Goal: Use online tool/utility: Utilize a website feature to perform a specific function

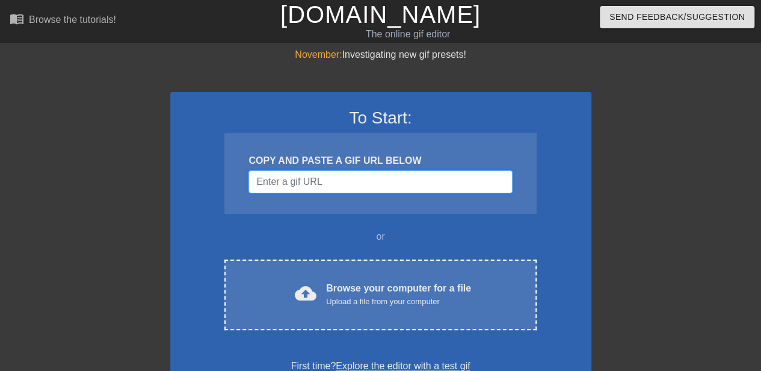
click at [377, 182] on input "Username" at bounding box center [380, 181] width 264 height 23
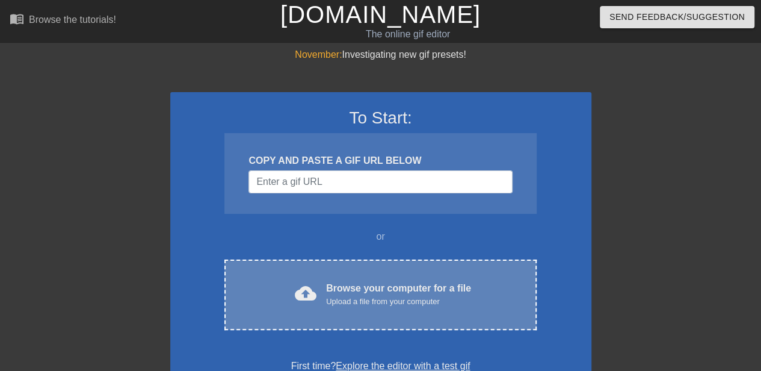
click at [377, 270] on div "cloud_upload Browse your computer for a file Upload a file from your computer C…" at bounding box center [380, 294] width 312 height 70
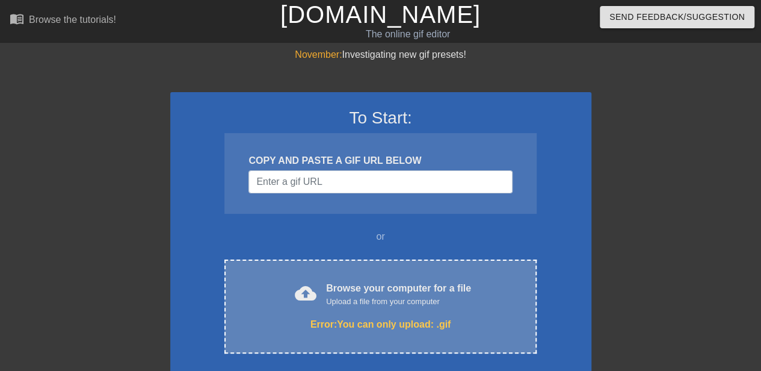
click at [381, 279] on div "cloud_upload Browse your computer for a file Upload a file from your computer E…" at bounding box center [380, 306] width 312 height 94
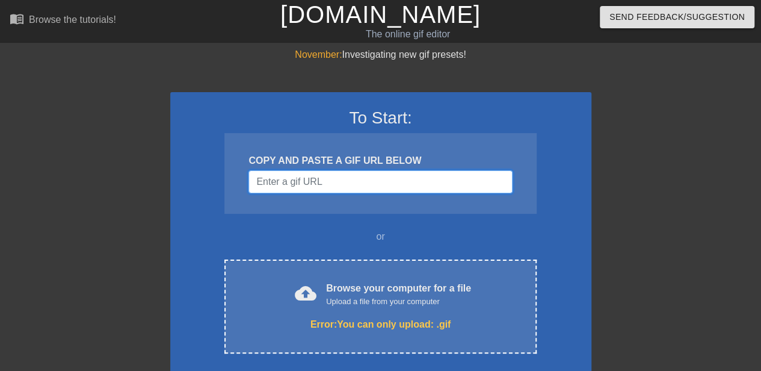
click at [392, 181] on input "Username" at bounding box center [380, 181] width 264 height 23
click at [365, 181] on input "Username" at bounding box center [380, 181] width 264 height 23
paste input "https://people.com/unknown-number-mom-explains-why-sent-anonymous-texts-11803391"
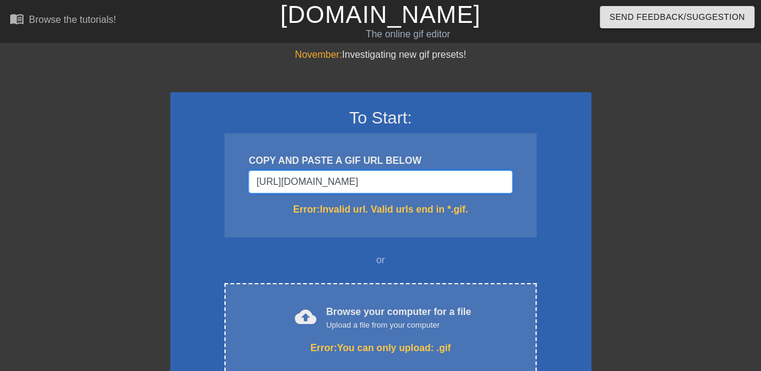
type input "https://people.com/unknown-number-mom-explains-why-sent-anonymous-texts-11803391"
click at [365, 181] on input "https://people.com/unknown-number-mom-explains-why-sent-anonymous-texts-11803391" at bounding box center [380, 181] width 264 height 23
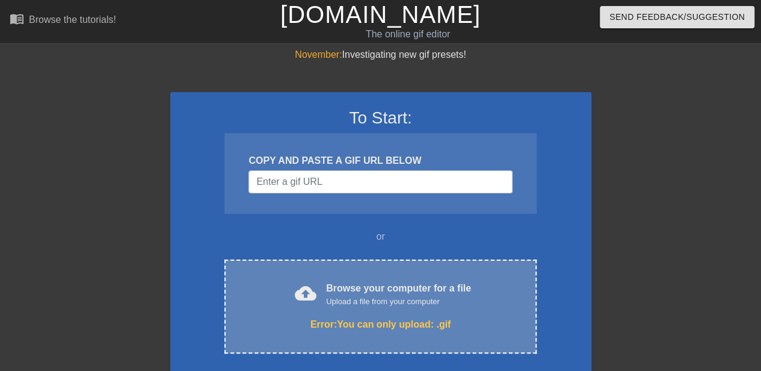
click at [374, 275] on div "cloud_upload Browse your computer for a file Upload a file from your computer E…" at bounding box center [380, 306] width 312 height 94
click at [396, 283] on div "Browse your computer for a file Upload a file from your computer" at bounding box center [398, 294] width 145 height 26
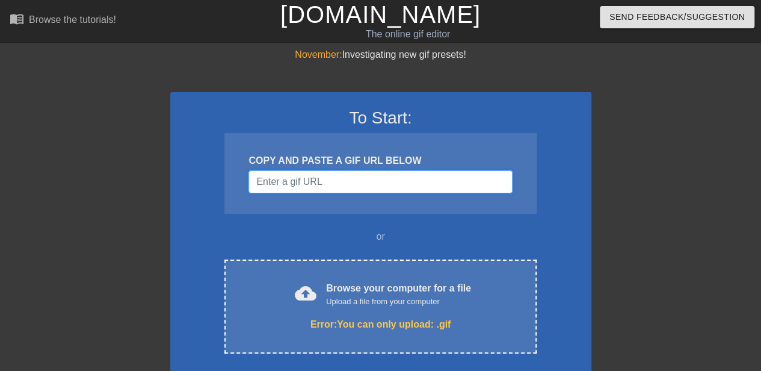
click at [411, 179] on input "Username" at bounding box center [380, 181] width 264 height 23
click at [339, 304] on div "Upload a file from your computer" at bounding box center [398, 301] width 145 height 12
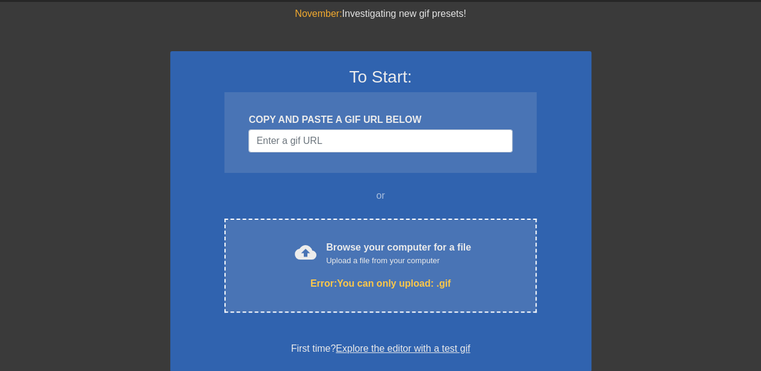
scroll to position [60, 0]
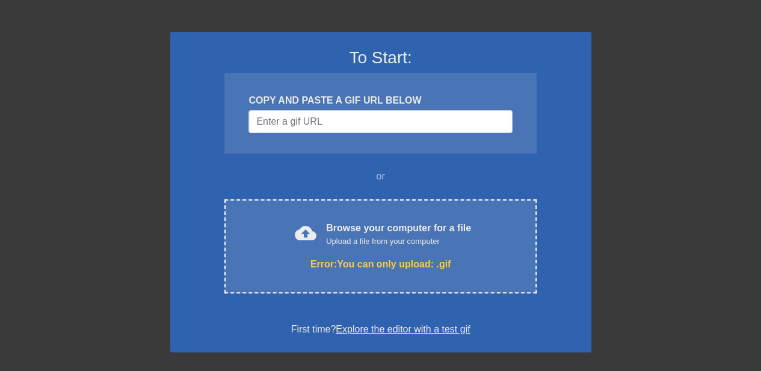
click at [615, 275] on div at bounding box center [696, 167] width 181 height 361
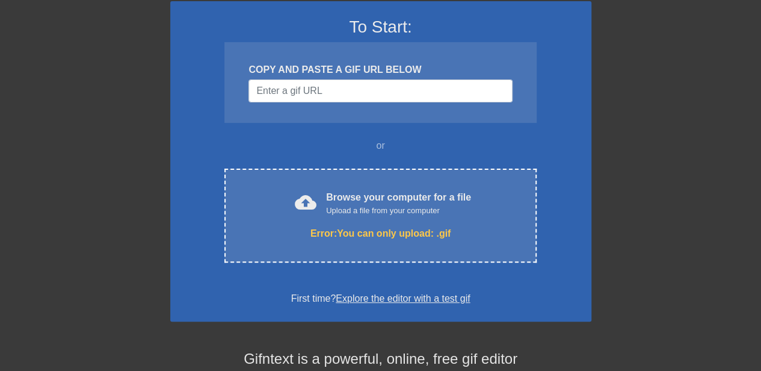
scroll to position [0, 0]
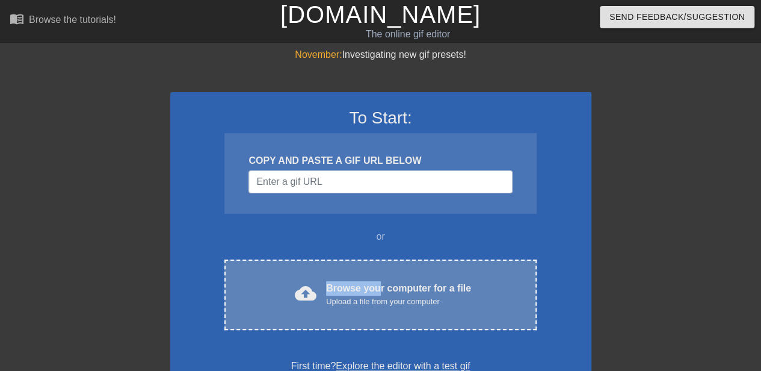
click at [376, 281] on div "Browse your computer for a file Upload a file from your computer" at bounding box center [398, 294] width 145 height 26
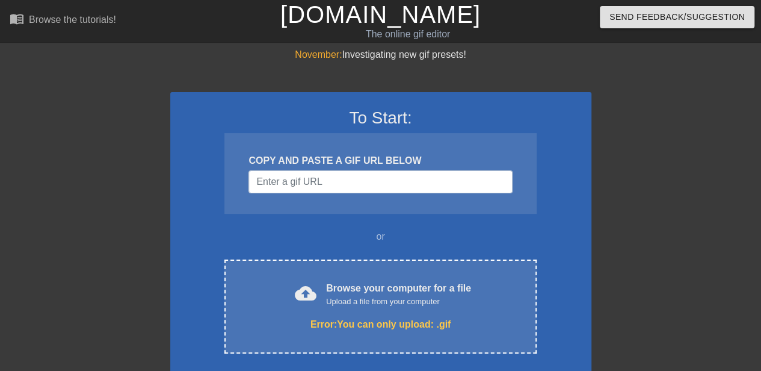
click at [673, 255] on div at bounding box center [696, 228] width 181 height 361
click at [378, 179] on input "Username" at bounding box center [380, 181] width 264 height 23
paste input "[URL][DOMAIN_NAME]"
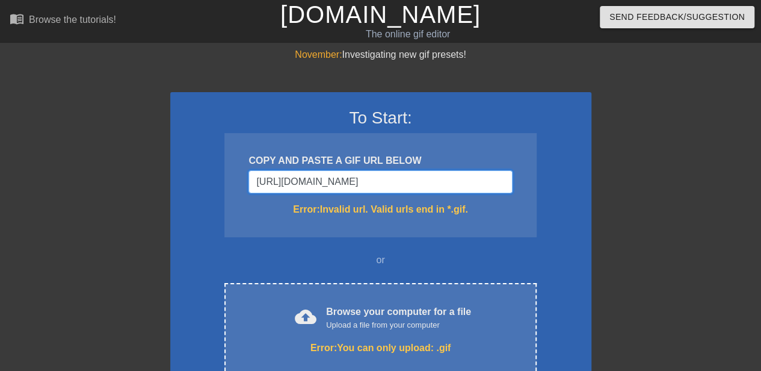
type input "[URL][DOMAIN_NAME]"
click at [526, 227] on div "COPY AND PASTE A GIF URL BELOW [URL][DOMAIN_NAME] Error: Invalid url. Valid url…" at bounding box center [380, 185] width 312 height 104
click at [456, 221] on div "COPY AND PASTE A GIF URL BELOW [URL][DOMAIN_NAME] Error: Invalid url. Valid url…" at bounding box center [380, 185] width 312 height 104
click at [458, 183] on input "[URL][DOMAIN_NAME]" at bounding box center [380, 181] width 264 height 23
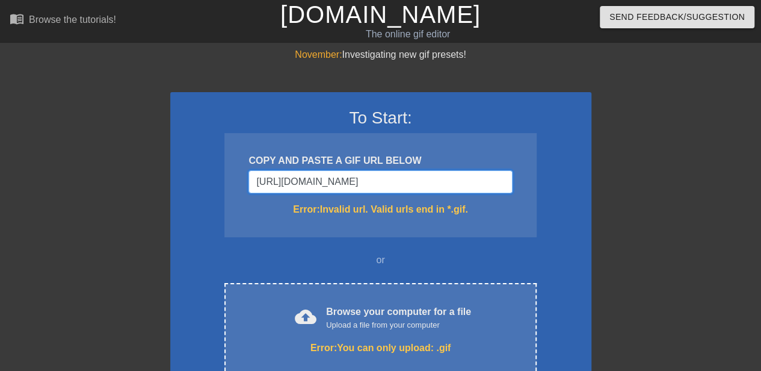
click at [458, 183] on input "[URL][DOMAIN_NAME]" at bounding box center [380, 181] width 264 height 23
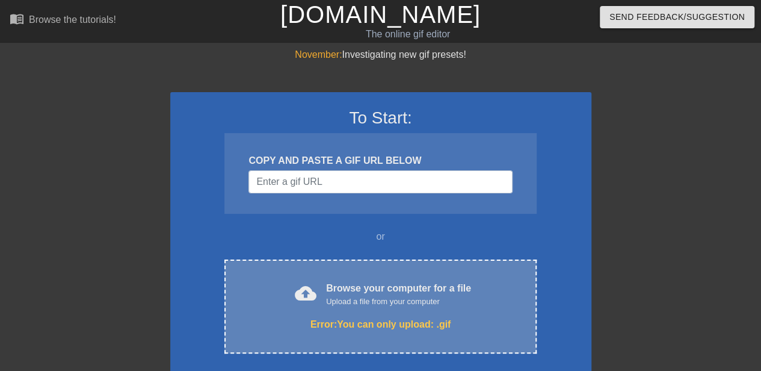
click at [351, 303] on div "Upload a file from your computer" at bounding box center [398, 301] width 145 height 12
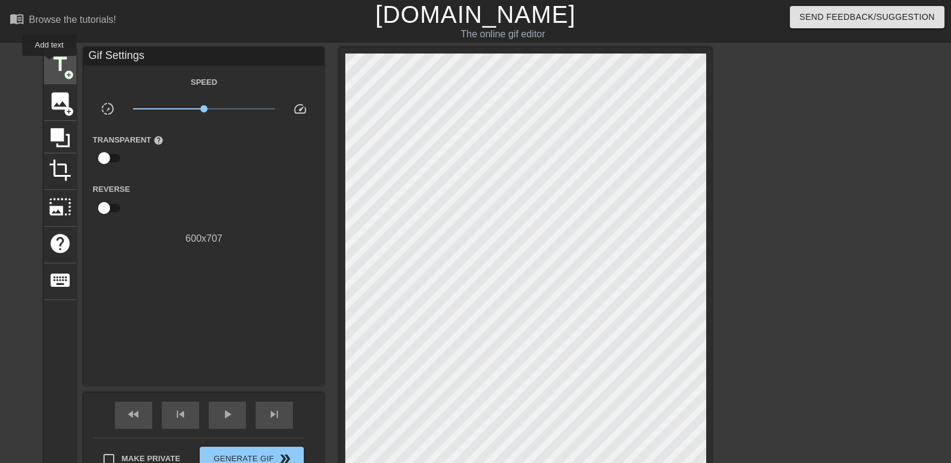
click at [49, 64] on span "title" at bounding box center [60, 64] width 23 height 23
click at [50, 77] on div "title add_circle" at bounding box center [60, 66] width 32 height 37
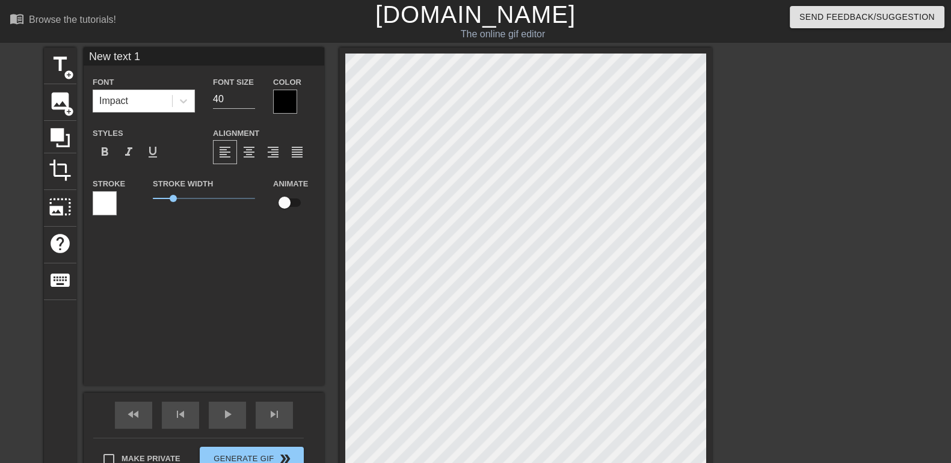
click at [378, 97] on div "title add_circle image add_circle crop photo_size_select_large help keyboard Ne…" at bounding box center [378, 269] width 668 height 443
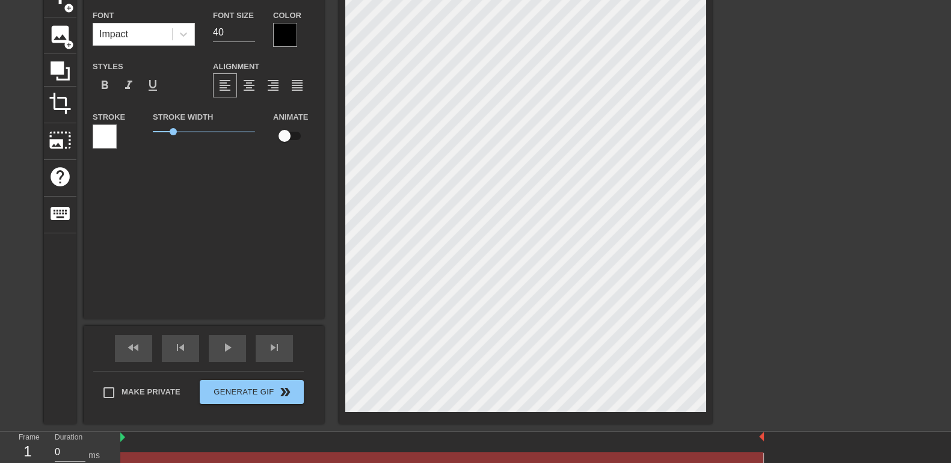
scroll to position [128, 0]
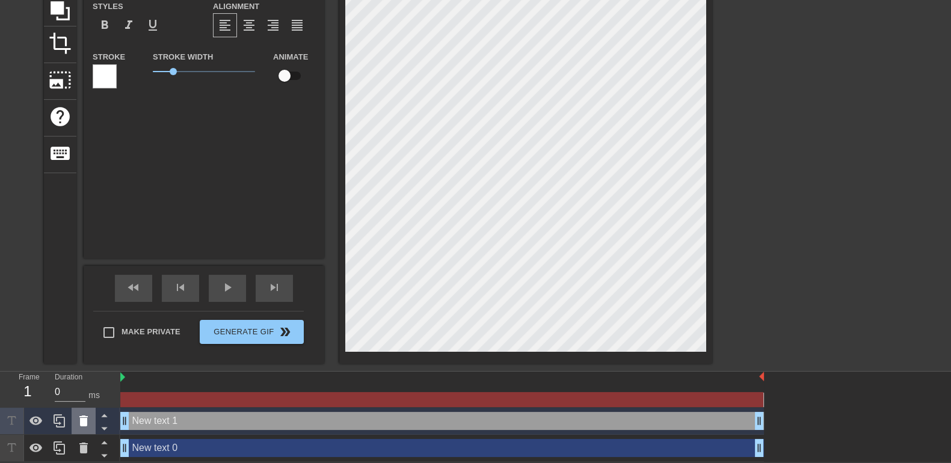
click at [86, 370] on icon at bounding box center [83, 421] width 14 height 14
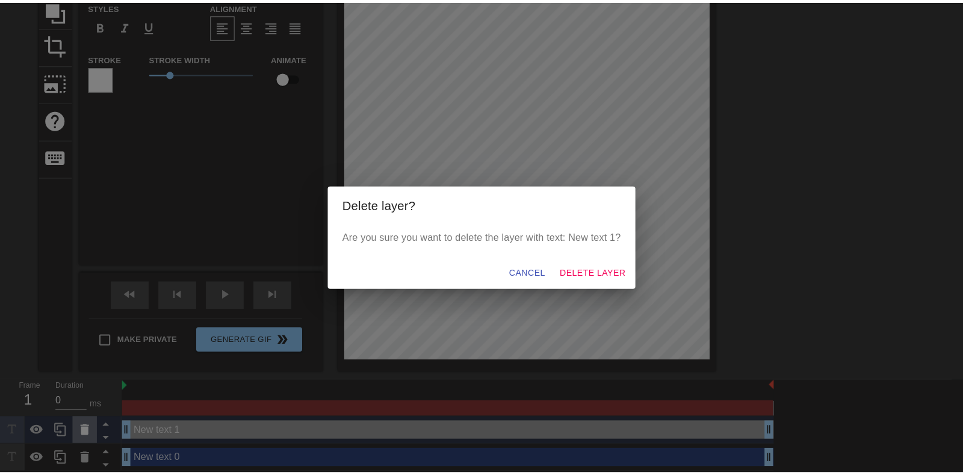
scroll to position [116, 0]
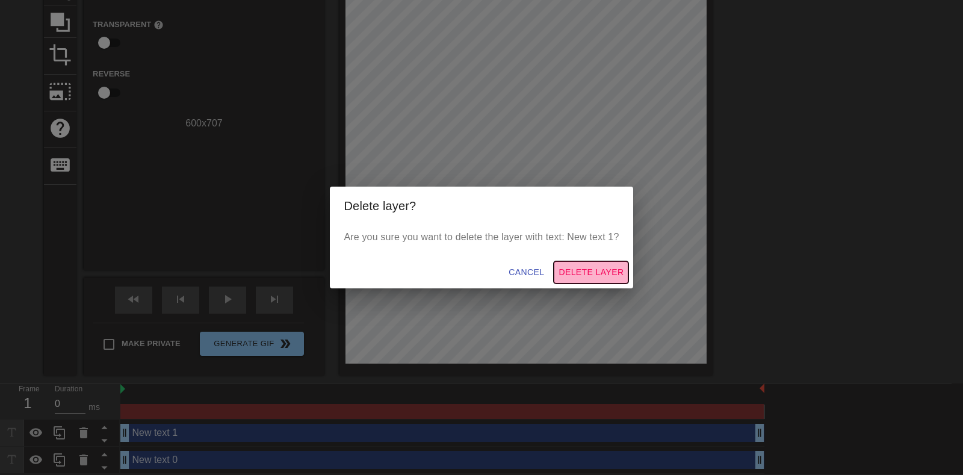
click at [576, 274] on span "Delete Layer" at bounding box center [590, 272] width 65 height 15
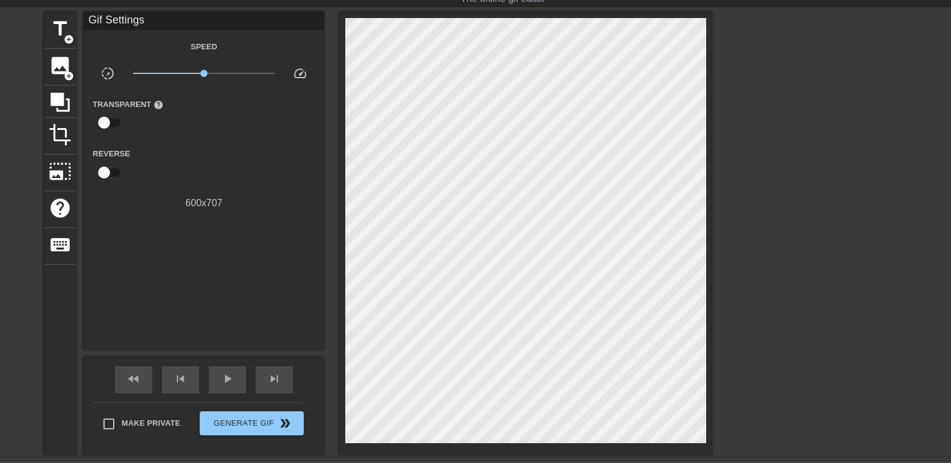
scroll to position [0, 0]
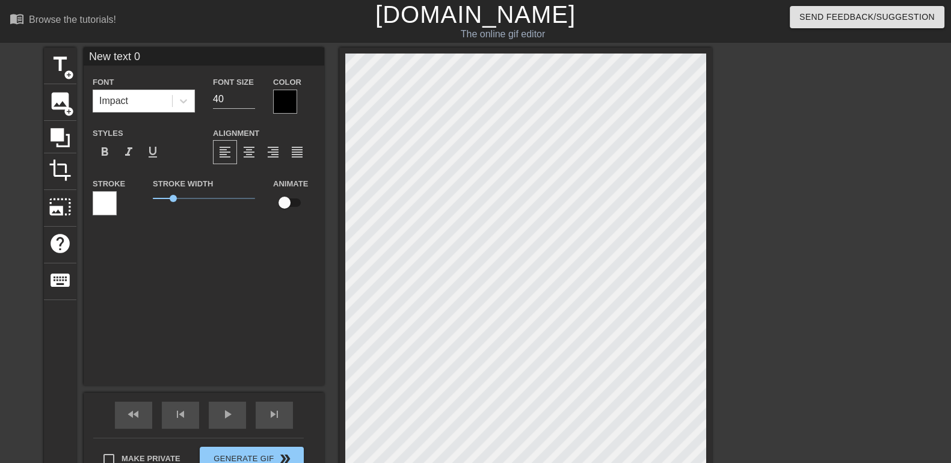
click at [106, 197] on div at bounding box center [105, 203] width 24 height 24
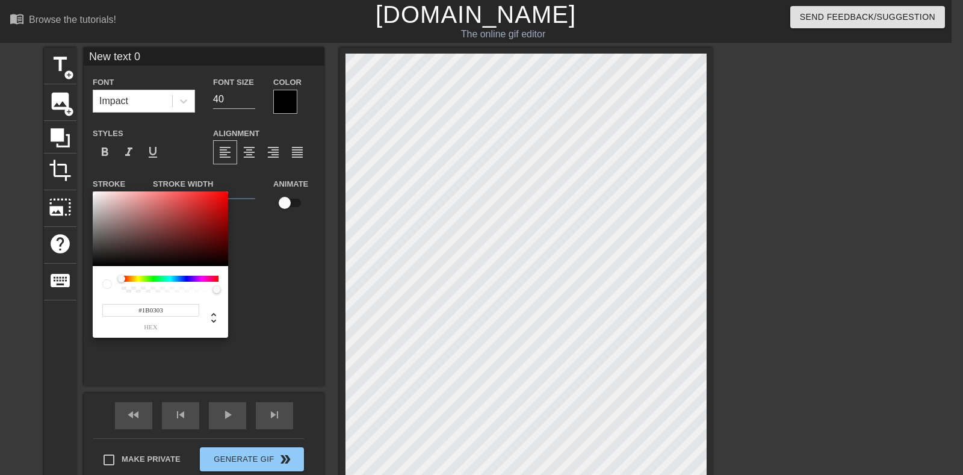
click at [212, 258] on div at bounding box center [160, 228] width 135 height 75
type input "#866262"
click at [129, 227] on div at bounding box center [160, 228] width 135 height 75
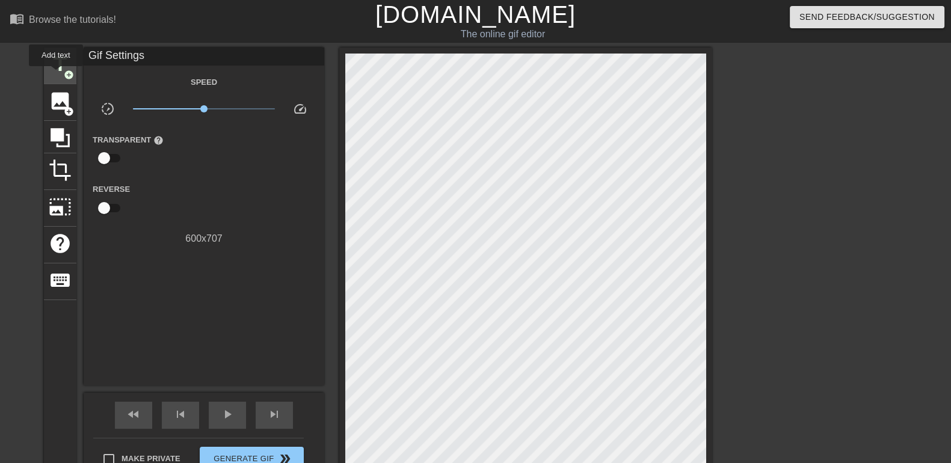
click at [55, 75] on span "title" at bounding box center [60, 64] width 23 height 23
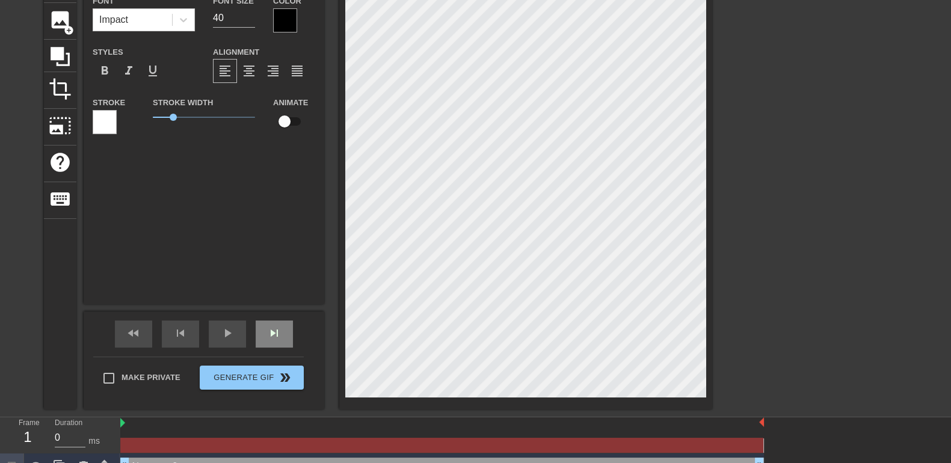
scroll to position [128, 0]
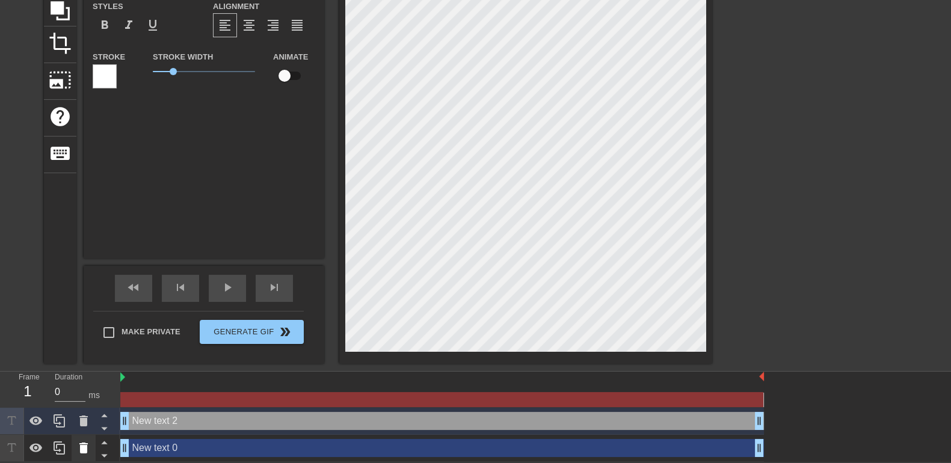
click at [80, 370] on icon at bounding box center [83, 448] width 14 height 14
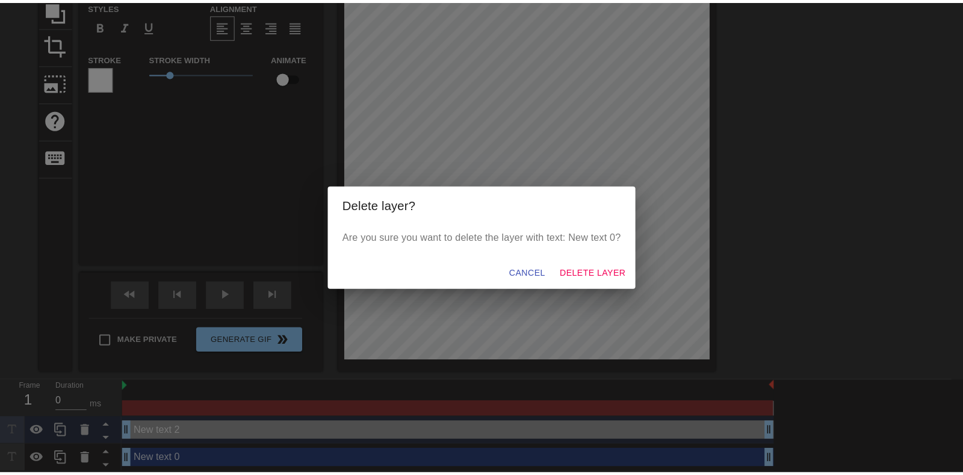
scroll to position [116, 0]
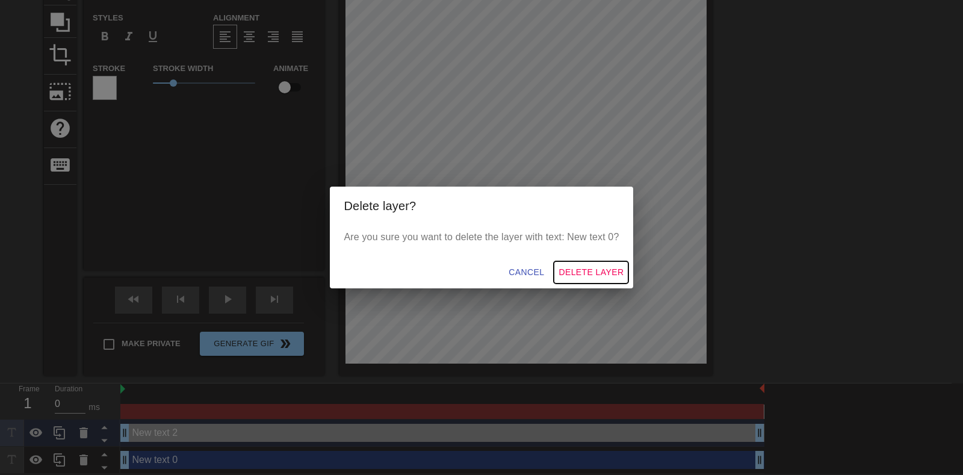
click at [572, 271] on span "Delete Layer" at bounding box center [590, 272] width 65 height 15
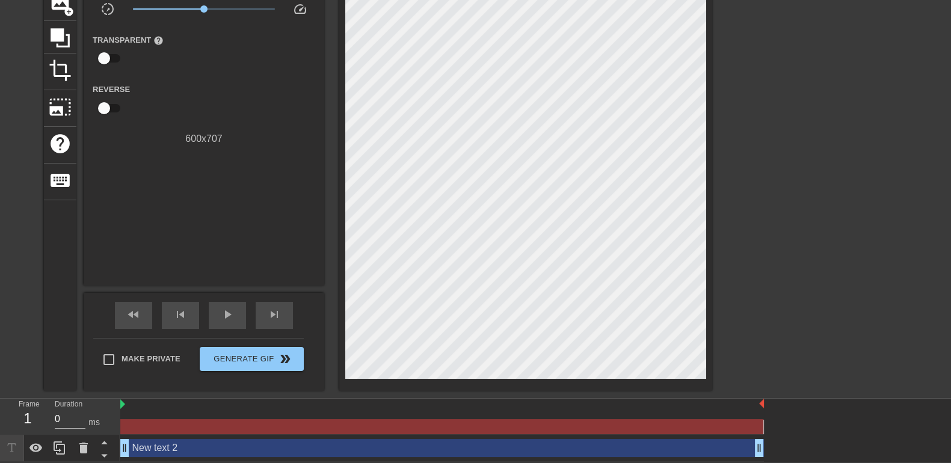
scroll to position [0, 0]
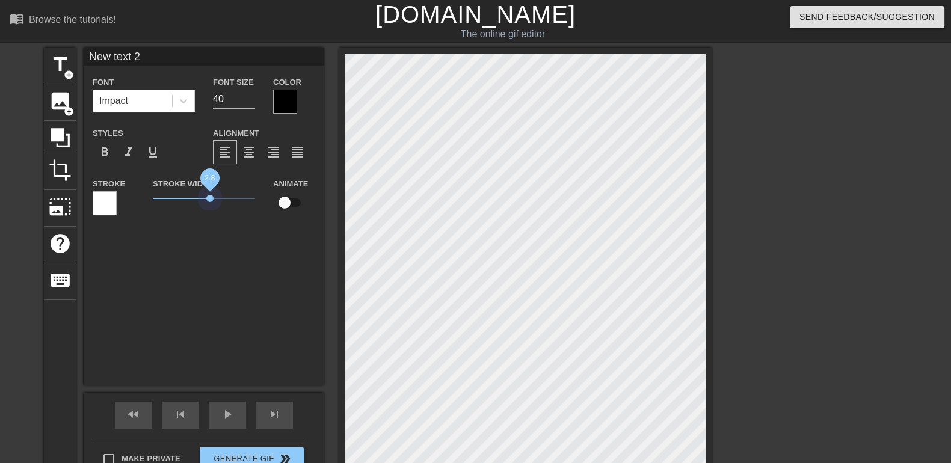
drag, startPoint x: 182, startPoint y: 201, endPoint x: 210, endPoint y: 214, distance: 30.7
click at [210, 214] on div "Stroke Width 2.8" at bounding box center [204, 201] width 120 height 50
click at [68, 176] on span "crop" at bounding box center [60, 170] width 23 height 23
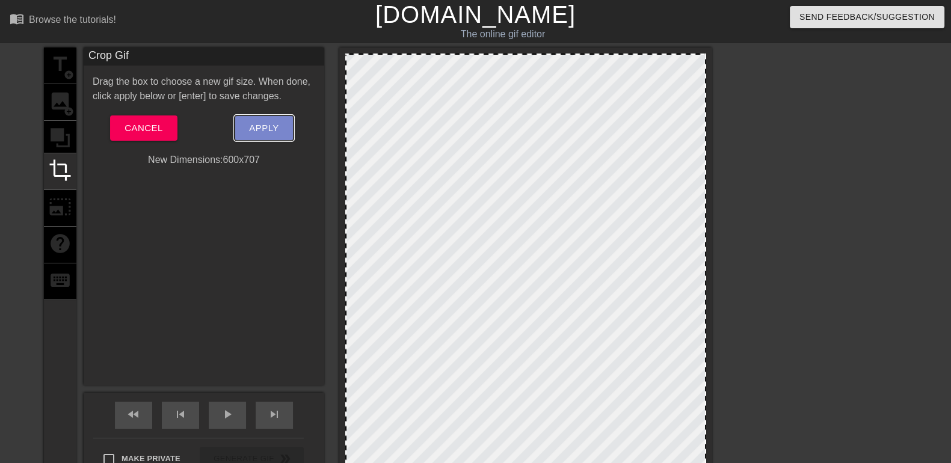
click at [256, 129] on span "Apply" at bounding box center [263, 128] width 29 height 16
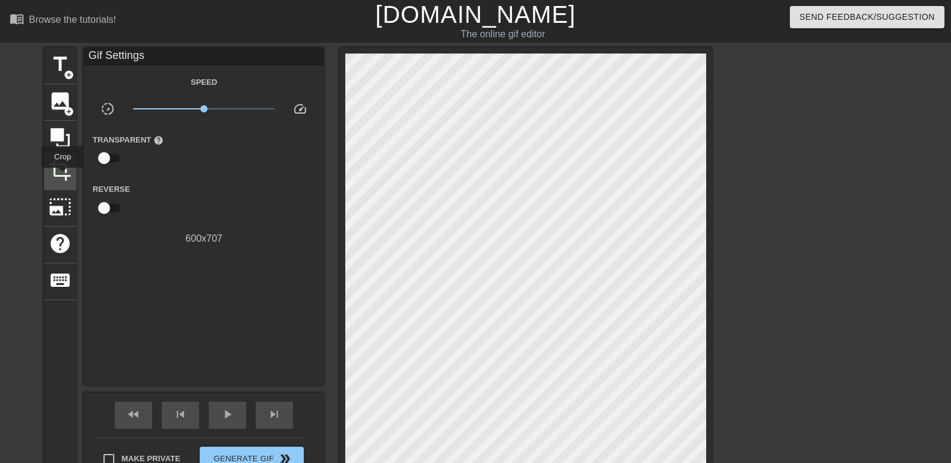
click at [63, 176] on span "crop" at bounding box center [60, 170] width 23 height 23
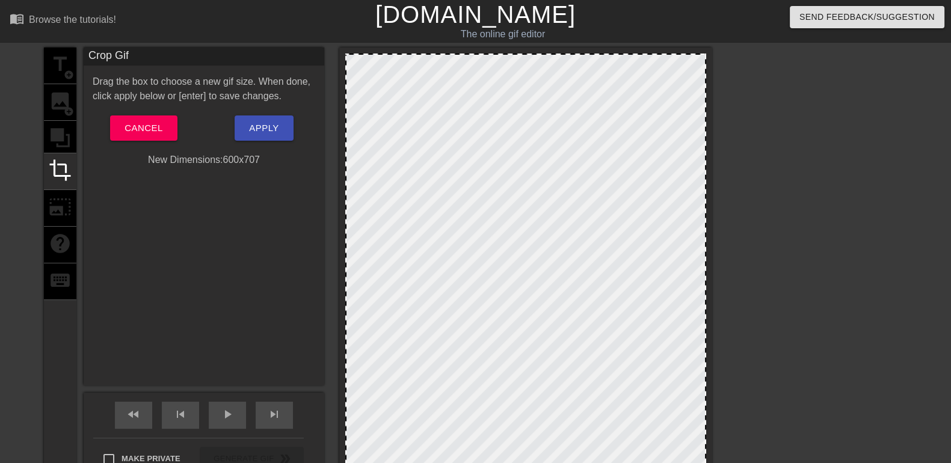
click at [280, 138] on button "Apply" at bounding box center [264, 128] width 58 height 25
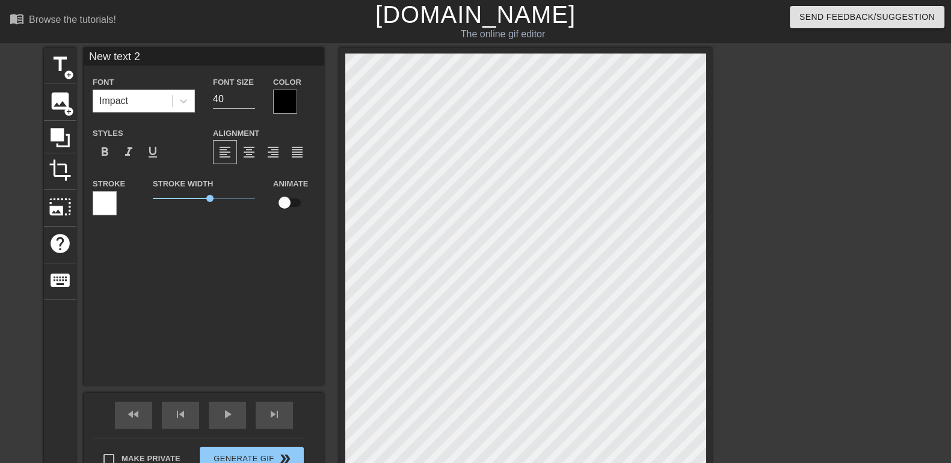
click at [105, 215] on div at bounding box center [105, 203] width 24 height 24
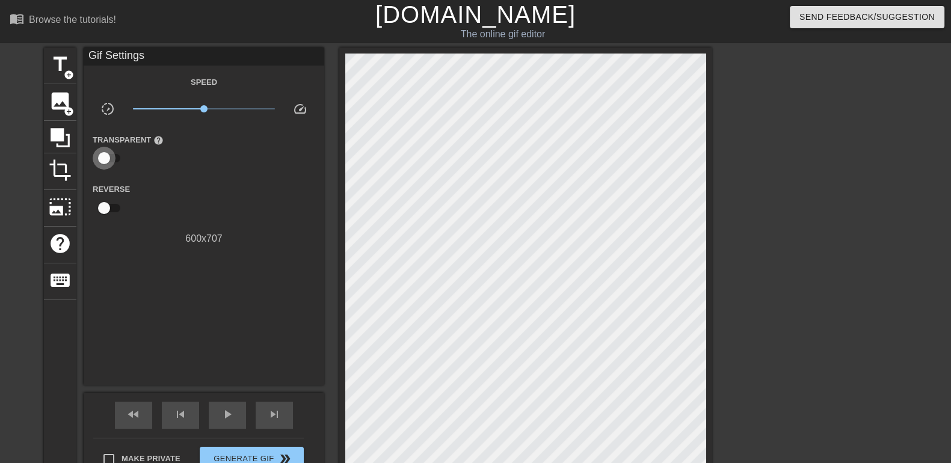
click at [100, 160] on input "checkbox" at bounding box center [104, 158] width 69 height 23
click at [100, 160] on input "checkbox" at bounding box center [115, 158] width 69 height 23
checkbox input "false"
click at [112, 212] on input "checkbox" at bounding box center [104, 208] width 69 height 23
click at [112, 212] on input "checkbox" at bounding box center [115, 208] width 69 height 23
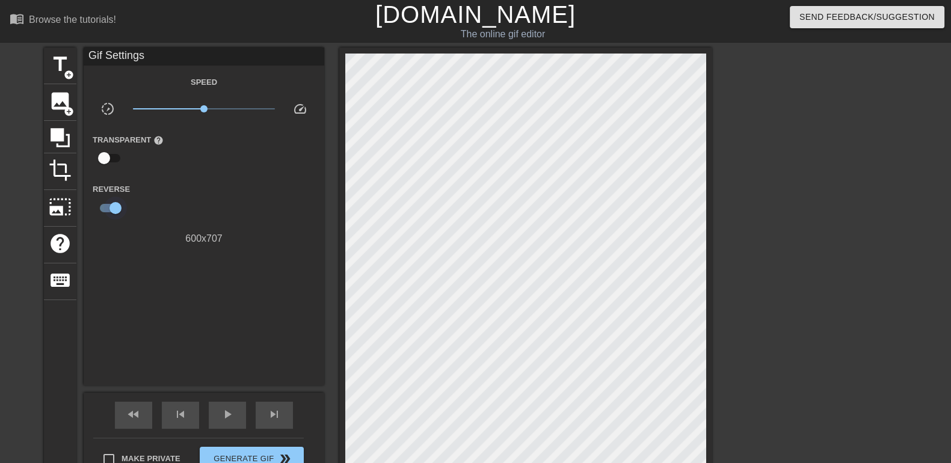
checkbox input "false"
click at [63, 145] on icon at bounding box center [60, 137] width 19 height 19
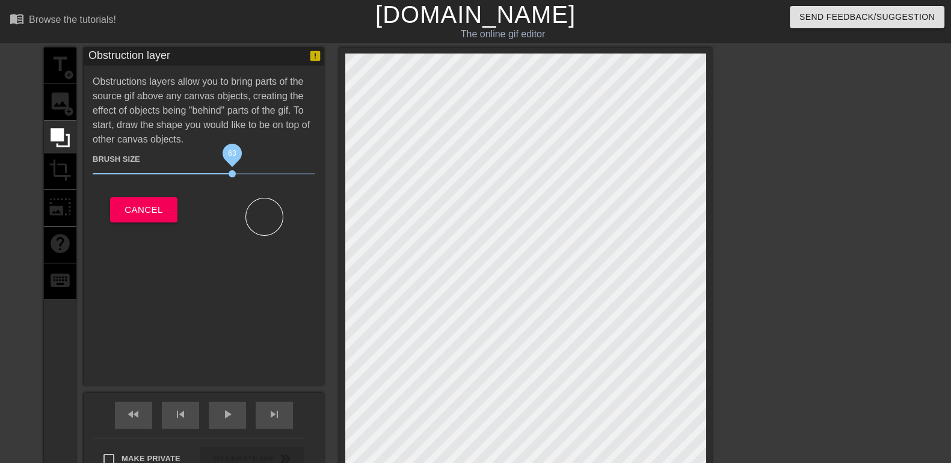
drag, startPoint x: 156, startPoint y: 173, endPoint x: 232, endPoint y: 173, distance: 75.2
click at [232, 173] on span "63" at bounding box center [232, 173] width 7 height 7
click at [267, 208] on div at bounding box center [264, 217] width 38 height 38
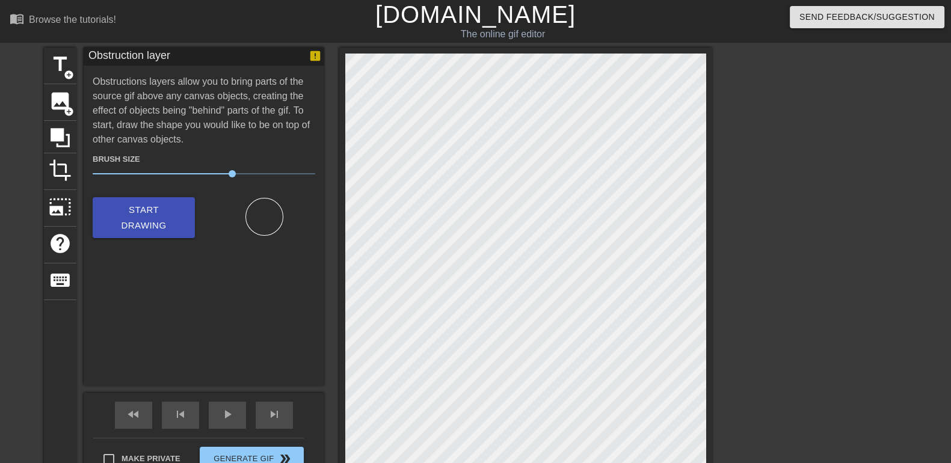
click at [200, 323] on div "Obstruction layer Obstructions layers allow you to bring parts of the source gi…" at bounding box center [204, 217] width 241 height 338
click at [61, 70] on span "title" at bounding box center [60, 64] width 23 height 23
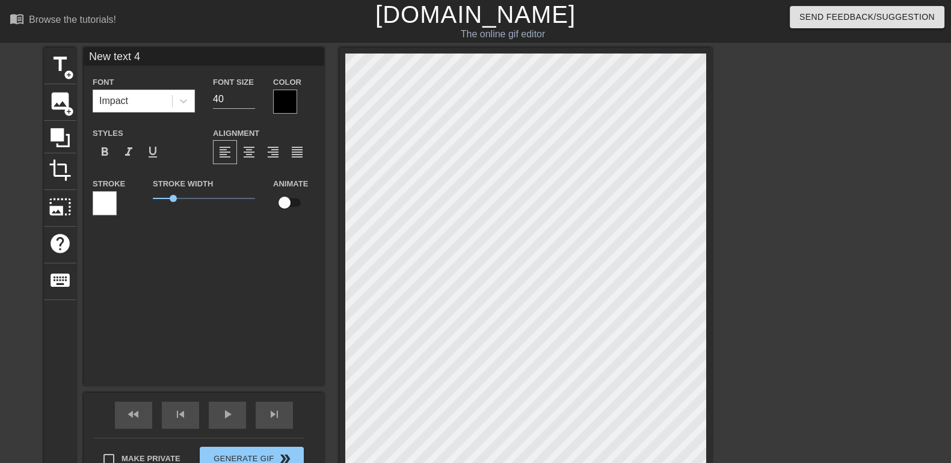
scroll to position [1, 3]
type input "C"
type textarea "C"
type input "Ch"
type textarea "Ch"
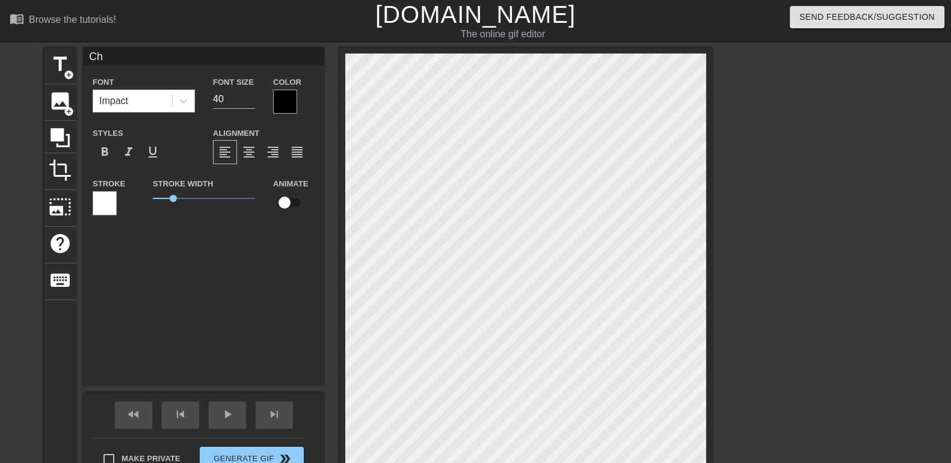
type input "Cha"
type textarea "Cha"
type input "Chat"
type textarea "Chat"
type input "Chatt"
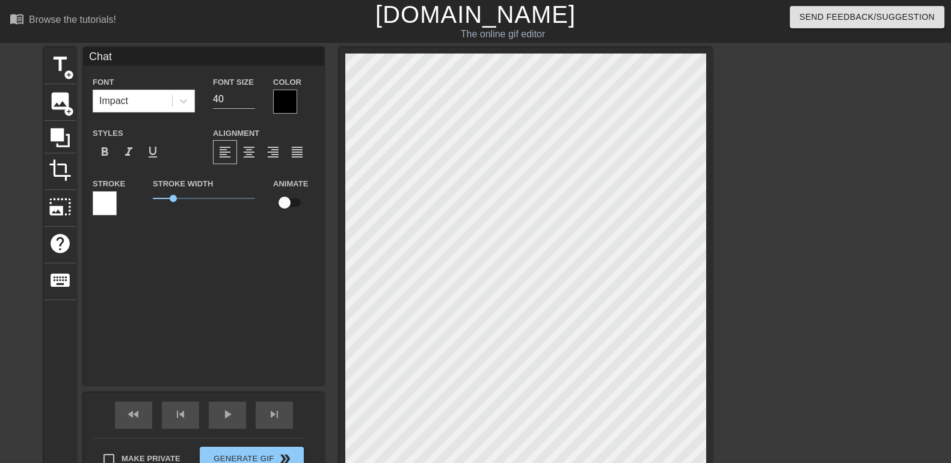
type textarea "Chatt"
type input "Chatti"
type textarea "Chatti"
type input "[PERSON_NAME]"
type textarea "[PERSON_NAME]"
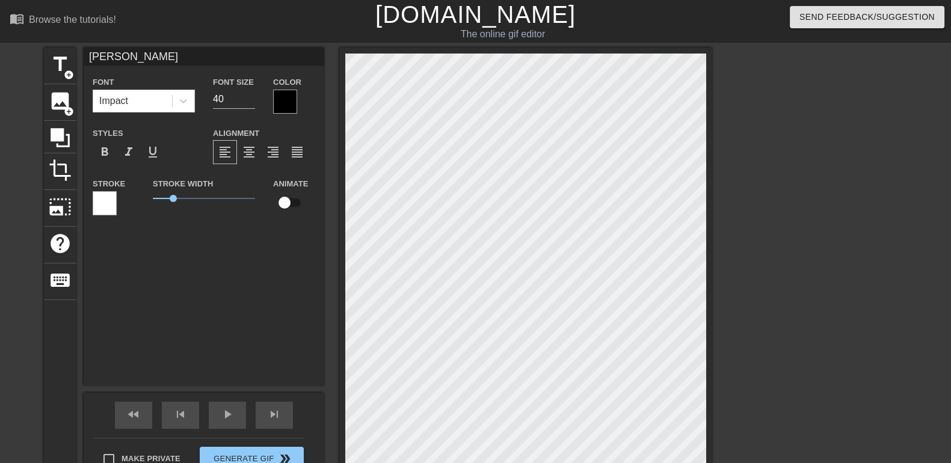
type input "Chatting"
type textarea "Chatting"
type input "Chatting"
type textarea "Chatting"
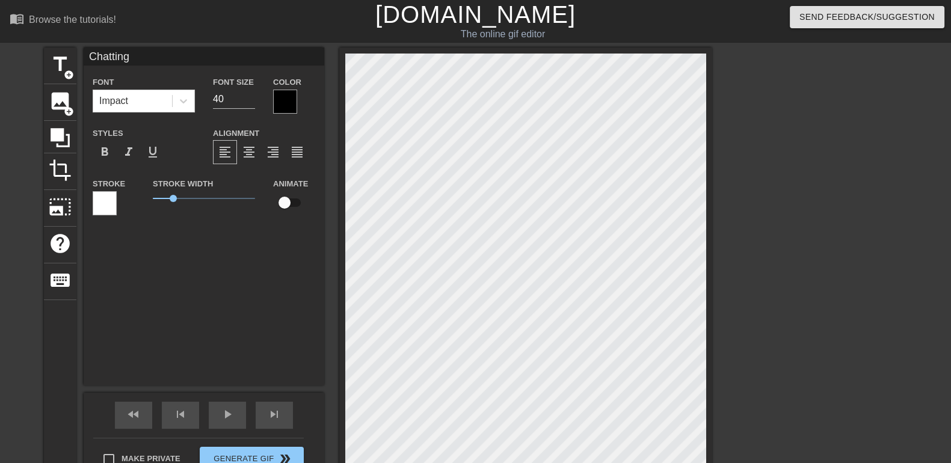
type input "Chatting i"
type textarea "Chatting i"
type input "Chatting in"
type textarea "Chatting in"
type input "Chatting int"
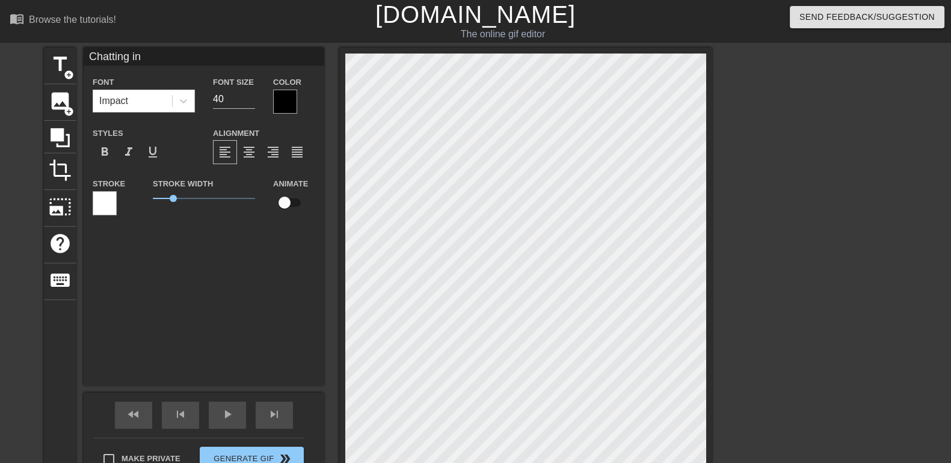
type textarea "Chatting int"
type input "Chatting into"
type textarea "Chatting into"
type input "Chatting into"
type textarea "Chatting into"
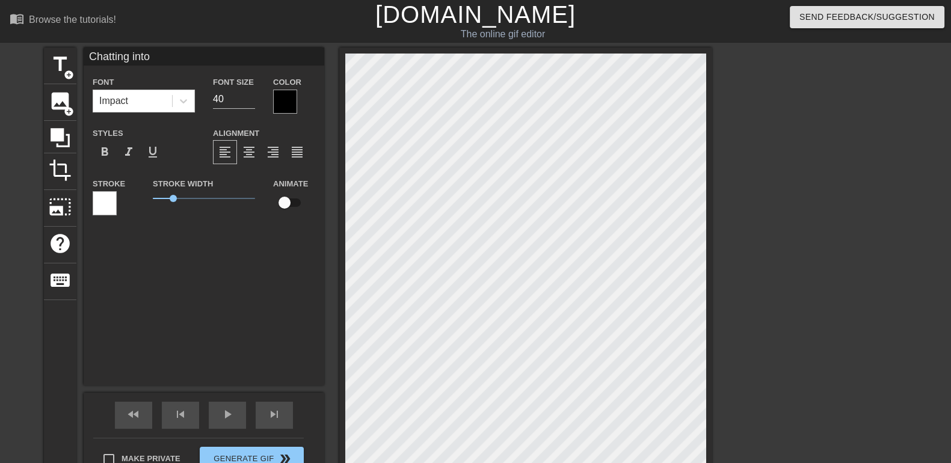
type input "Chatting into C"
type textarea "Chatting into C"
type input "Chatting into Ch"
type textarea "Chatting into Ch"
type input "Chatting into Che"
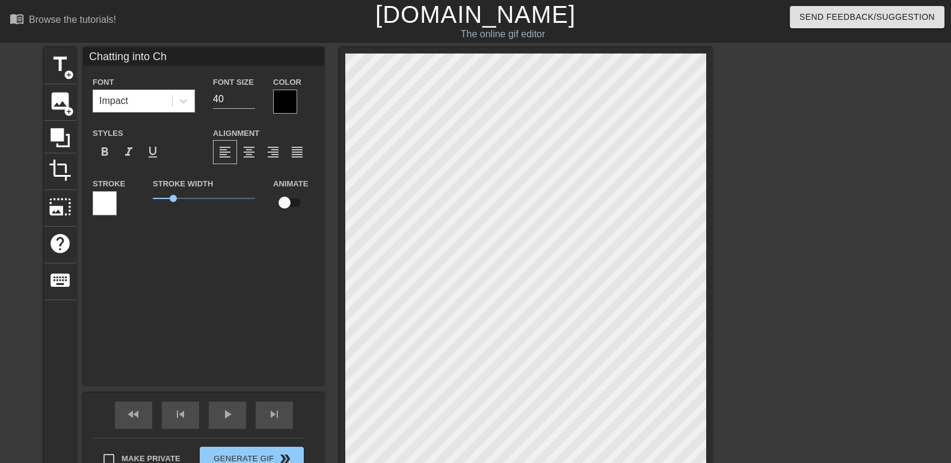
type textarea "Chatting into Che"
type input "Chatting into Chew"
type textarea "Chatting into Chew"
type input "Chatting into Chewy"
type textarea "Chatting into Chewy"
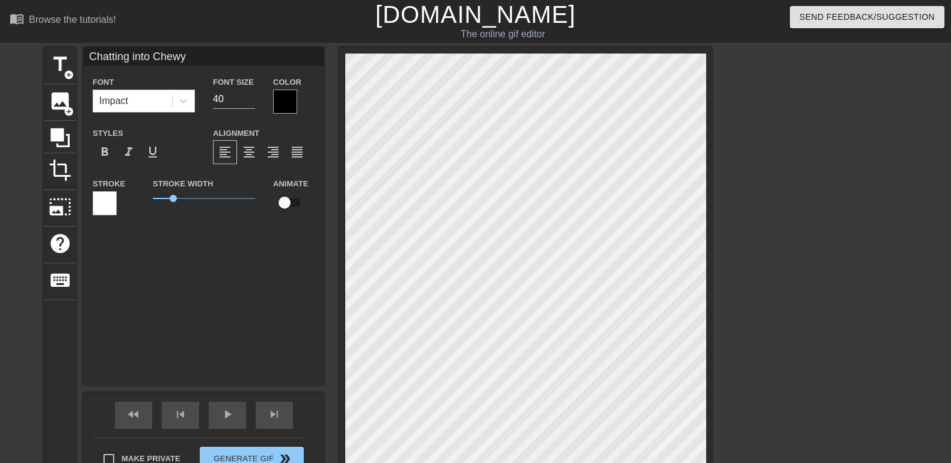
type input "Chatting into Chewy"
type textarea "Chatting into Chewy"
type input "Chatting into Chewy t"
type textarea "Chatting into Chewy t"
type input "Chatting into Chewy to"
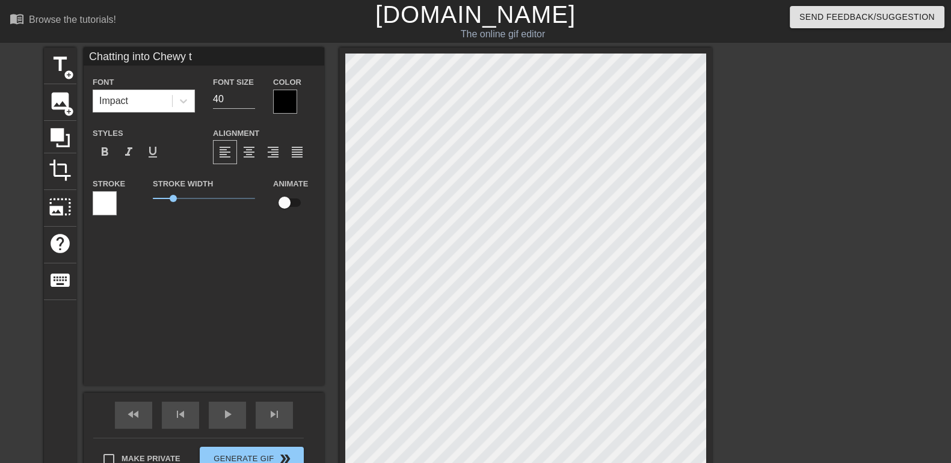
type textarea "Chatting into Chewy to"
type input "Chatting into Chewy to"
type textarea "Chatting into Chewy to"
type input "Chatting into Chewy to a"
type textarea "Chatting into Chewy to a"
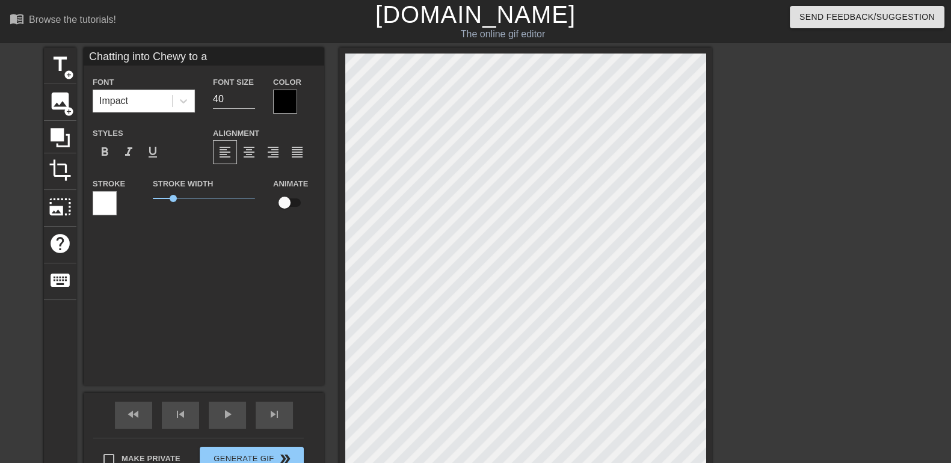
type input "Chatting into Chewy to as"
type textarea "Chatting into Chewy to as"
type input "Chatting into Chewy to ask"
type textarea "Chatting into Chewy to ask"
type input "Chatting into Chewy to ask"
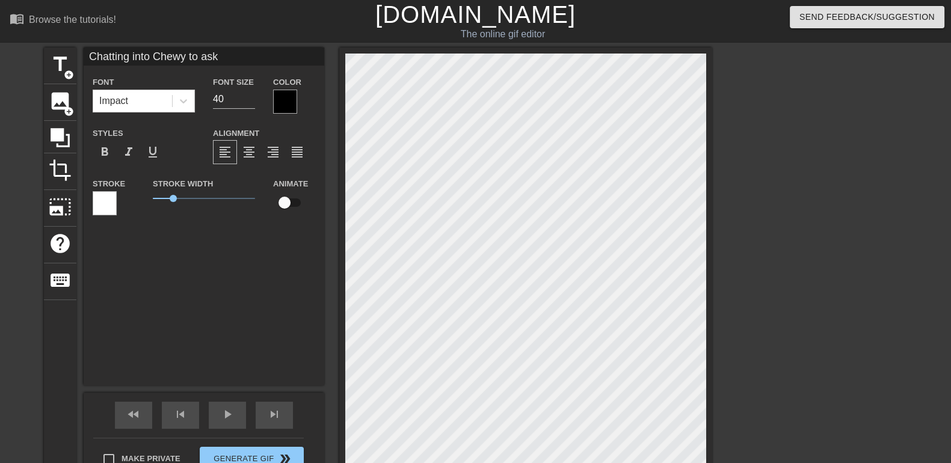
type textarea "Chatting into Chewy to ask"
type input "Chatting into Chewy to ask f"
type textarea "Chatting into Chewy to ask f"
type input "Chatting into Chewy to ask fo"
type textarea "Chatting into Chewy to ask fo"
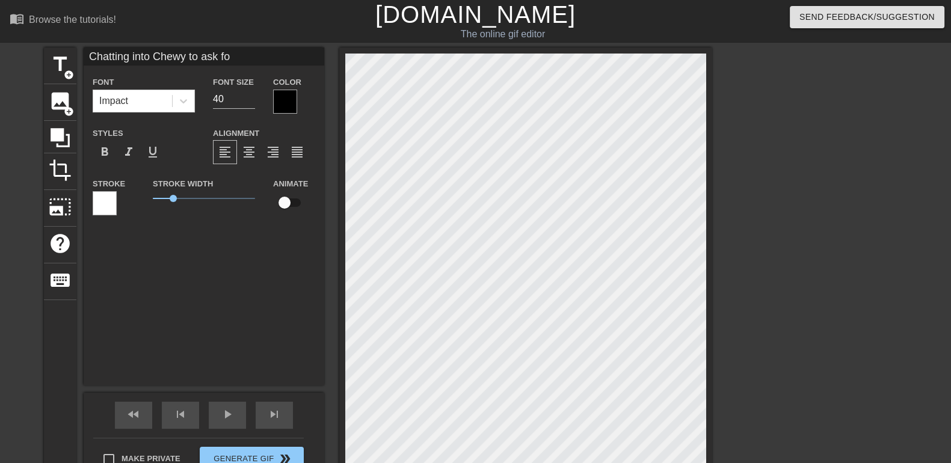
type input "Chatting into Chewy to ask for"
type textarea "Chatting into Chewy to ask for"
type input "Chatting into Chewy to ask for"
type textarea "Chatting into Chewy to ask for"
type input "Chatting into Chewy to ask for a"
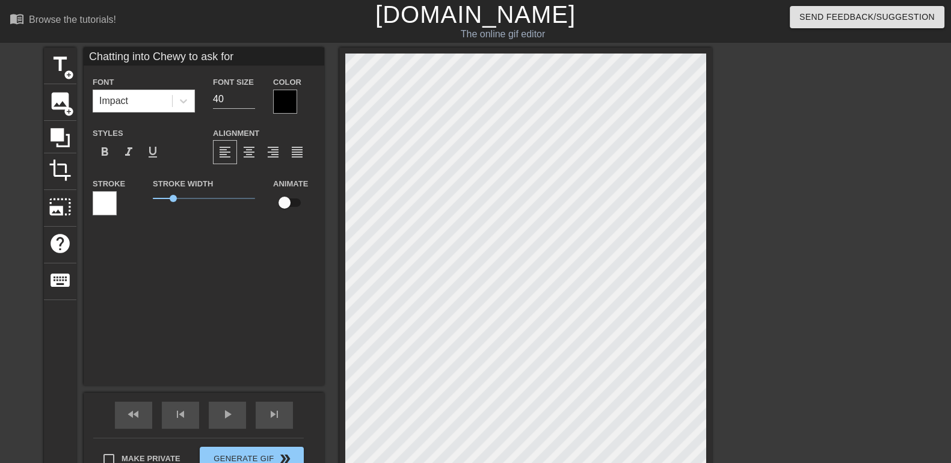
type textarea "Chatting into Chewy to ask for a"
type input "Chatting into Chewy to ask for a"
type textarea "Chatting into Chewy to ask for a"
type input "Chatting into Chewy to ask for a d"
type textarea "Chatting into Chewy to ask for a d"
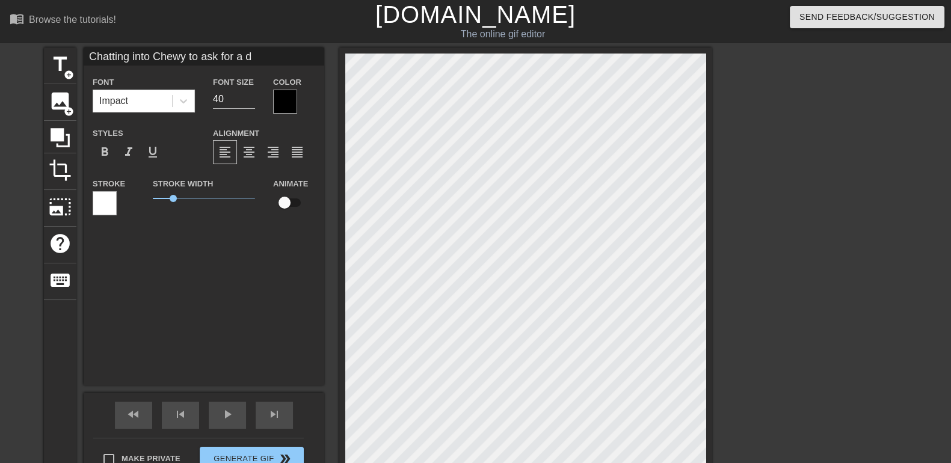
type input "Chatting into Chewy to ask for a di"
type textarea "Chatting into Chewy to ask for a di"
type input "Chatting into Chewy to ask for a dis"
type textarea "Chatting into Chewy to ask for a dis"
type input "Chatting into Chewy to ask for a disc"
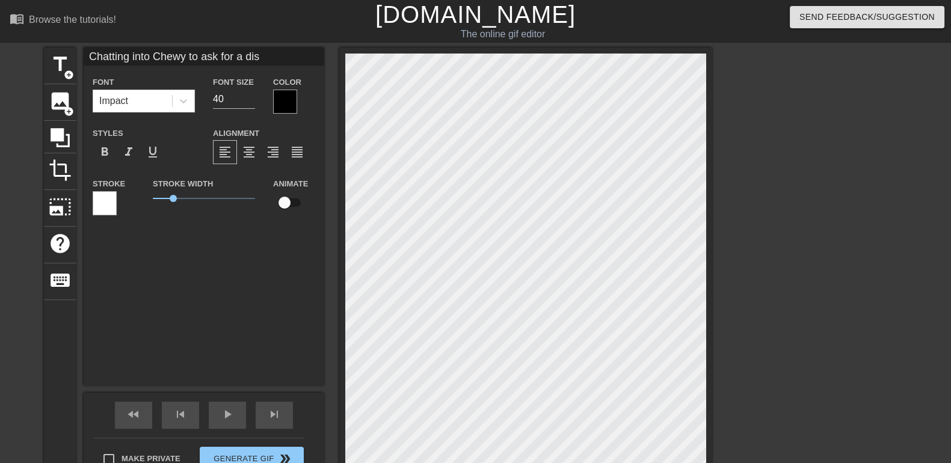
type textarea "Chatting into Chewy to ask for a disc"
type input "Chatting into Chewy to ask for a disco"
type textarea "Chatting into Chewy to ask for a disco"
type input "Chatting into Chewy to ask for a discou"
type textarea "Chatting into Chewy to ask for a discou"
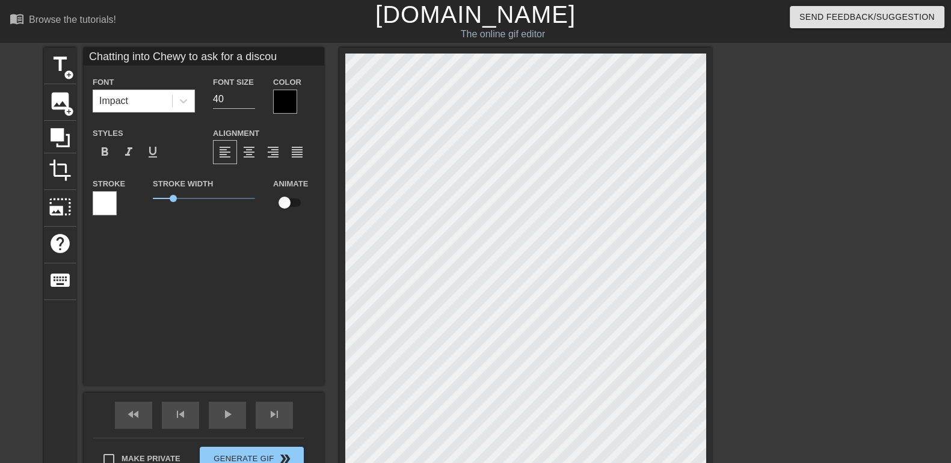
type input "Chatting into Chewy to ask for a discoun"
type textarea "Chatting into Chewy to ask for a discoun"
type input "Chatting into Chewy to ask for a discount"
type textarea "Chatting into Chewy to ask for a discount"
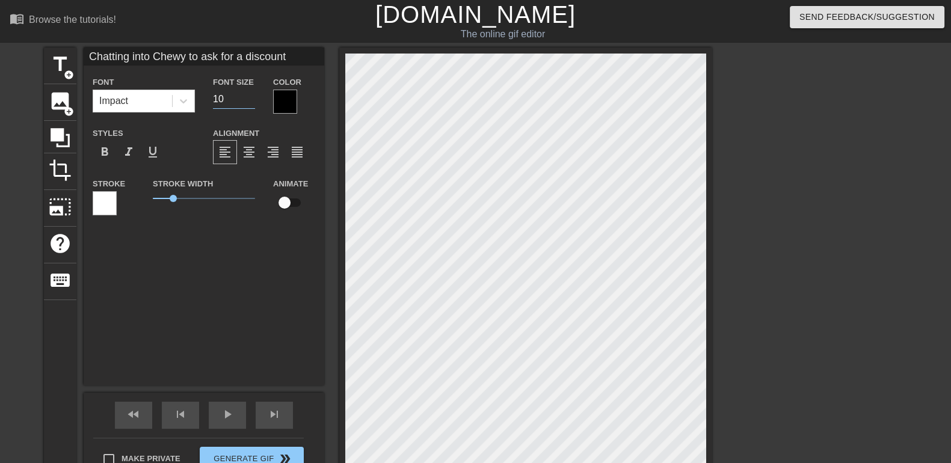
click at [250, 100] on input "10" at bounding box center [234, 99] width 42 height 19
click at [250, 100] on input "9" at bounding box center [234, 99] width 42 height 19
type input "17"
click at [251, 94] on input "17" at bounding box center [234, 99] width 42 height 19
type input "Chatting into Chewy to ask for a discount"
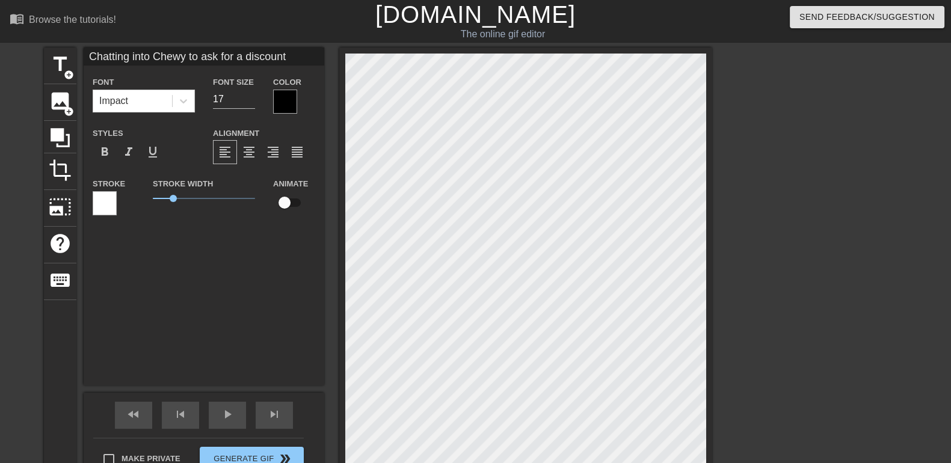
scroll to position [2, 2]
type textarea "Chatting into Chewy to ask for a discount"
click at [289, 37] on div "menu_book Browse the tutorials! [DOMAIN_NAME] The online gif editor Send Feedba…" at bounding box center [475, 308] width 951 height 616
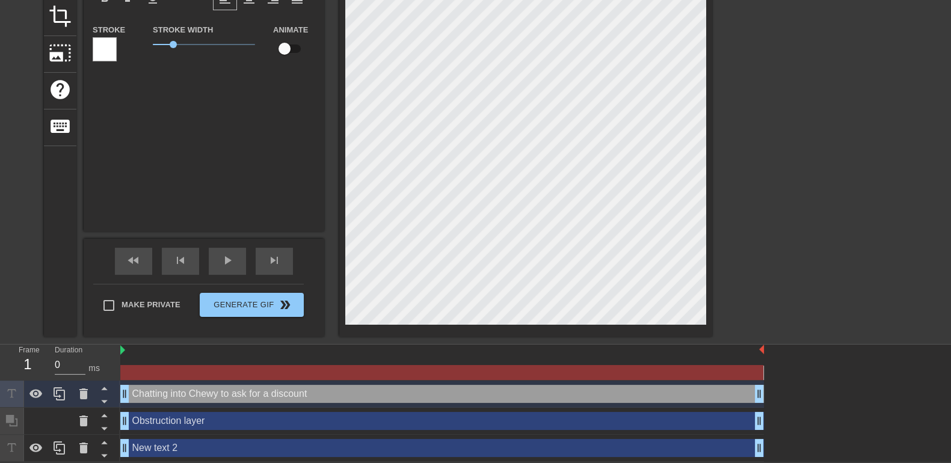
scroll to position [155, 0]
click at [193, 370] on div "Obstruction layer drag_handle drag_handle" at bounding box center [442, 421] width 644 height 18
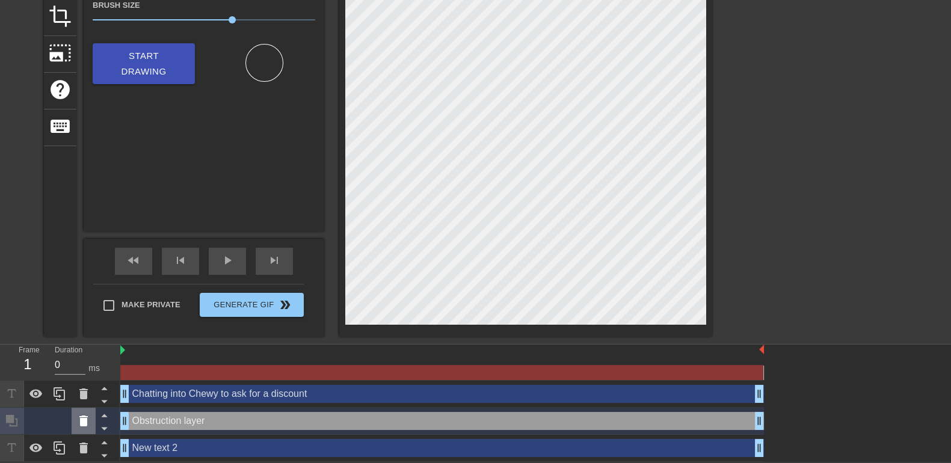
click at [77, 370] on icon at bounding box center [83, 421] width 14 height 14
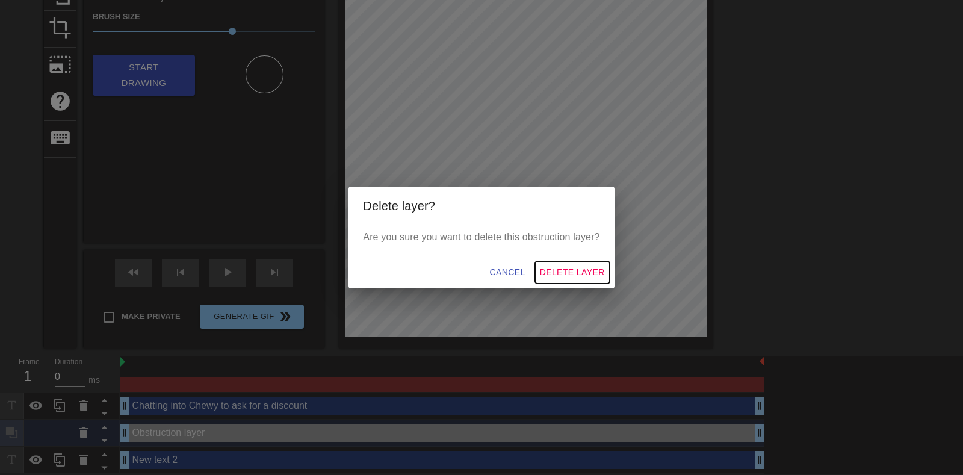
click at [578, 273] on span "Delete Layer" at bounding box center [572, 272] width 65 height 15
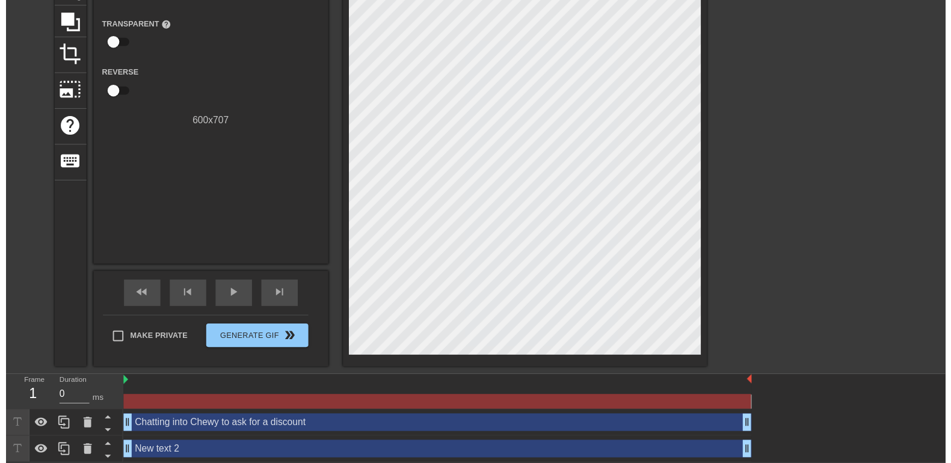
scroll to position [128, 0]
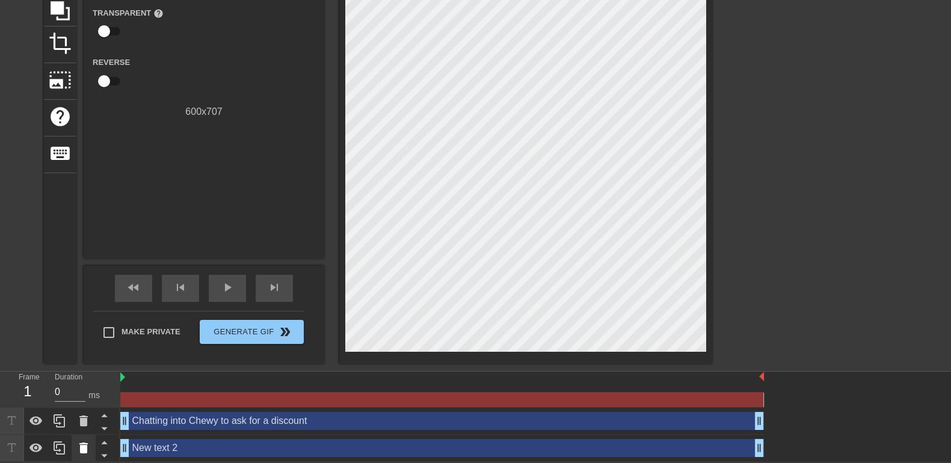
click at [84, 370] on icon at bounding box center [83, 448] width 8 height 11
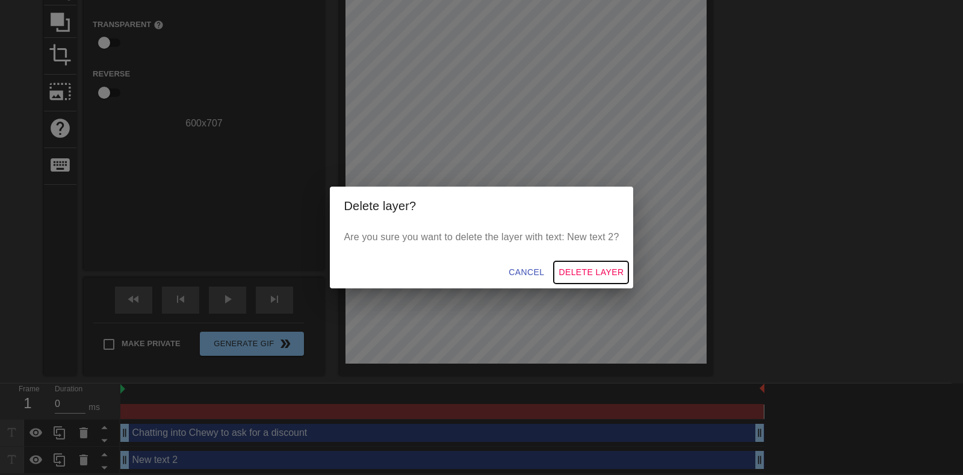
click at [588, 268] on span "Delete Layer" at bounding box center [590, 272] width 65 height 15
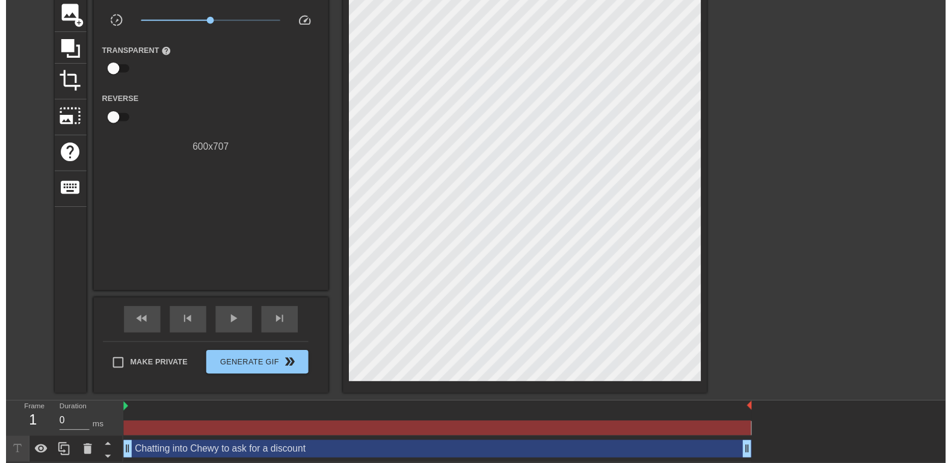
scroll to position [100, 0]
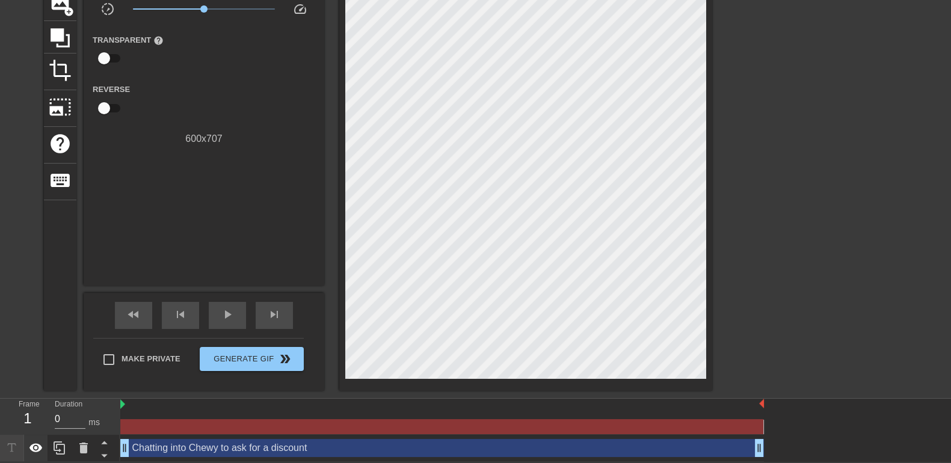
click at [41, 370] on icon at bounding box center [36, 448] width 14 height 14
click at [64, 370] on icon at bounding box center [59, 448] width 11 height 13
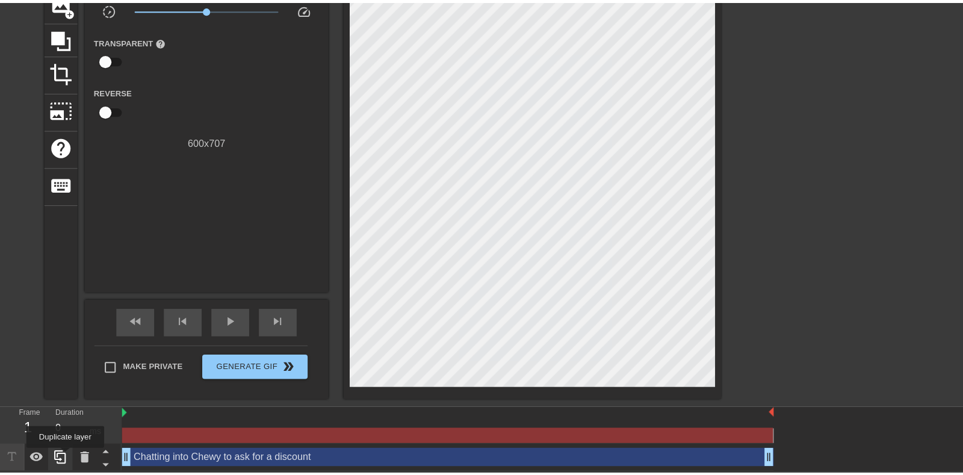
scroll to position [116, 0]
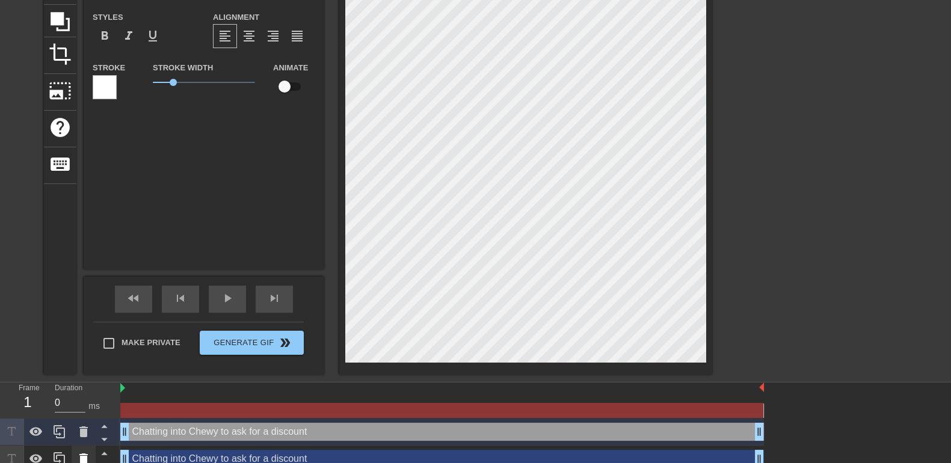
click at [77, 370] on icon at bounding box center [83, 459] width 14 height 14
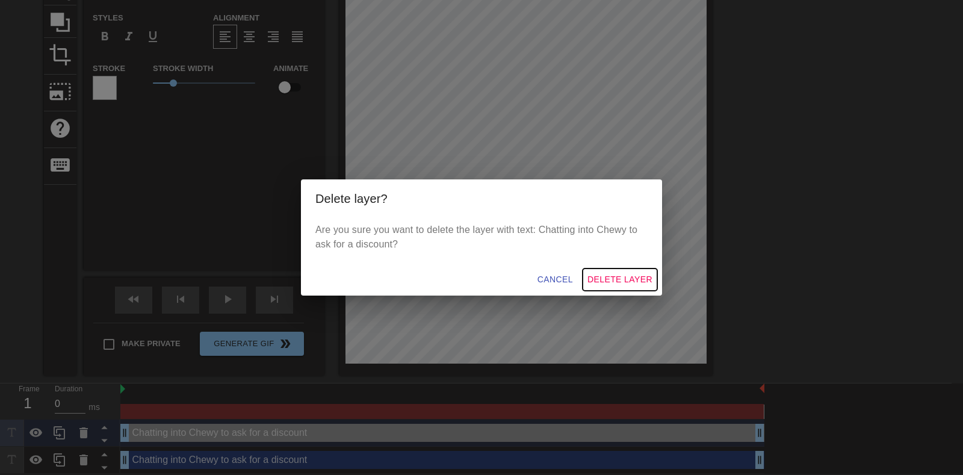
click at [608, 277] on span "Delete Layer" at bounding box center [619, 279] width 65 height 15
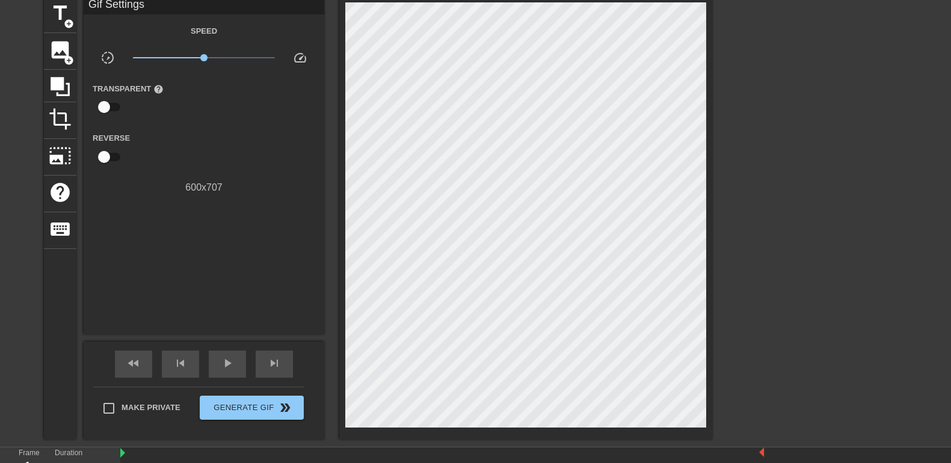
scroll to position [0, 0]
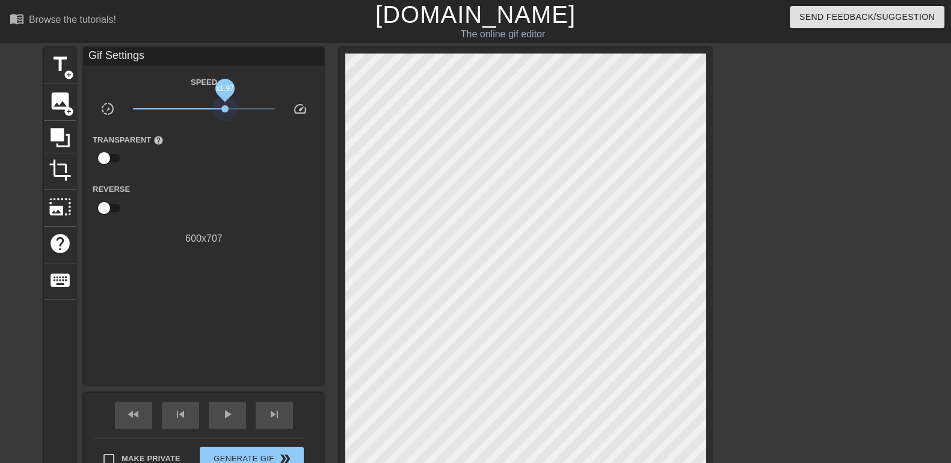
drag, startPoint x: 203, startPoint y: 103, endPoint x: 224, endPoint y: 103, distance: 21.1
click at [224, 103] on span "x1.97" at bounding box center [204, 109] width 143 height 14
drag, startPoint x: 224, startPoint y: 103, endPoint x: 192, endPoint y: 111, distance: 33.3
click at [192, 111] on span "x0.676" at bounding box center [204, 109] width 143 height 14
click at [54, 69] on span "title" at bounding box center [60, 64] width 23 height 23
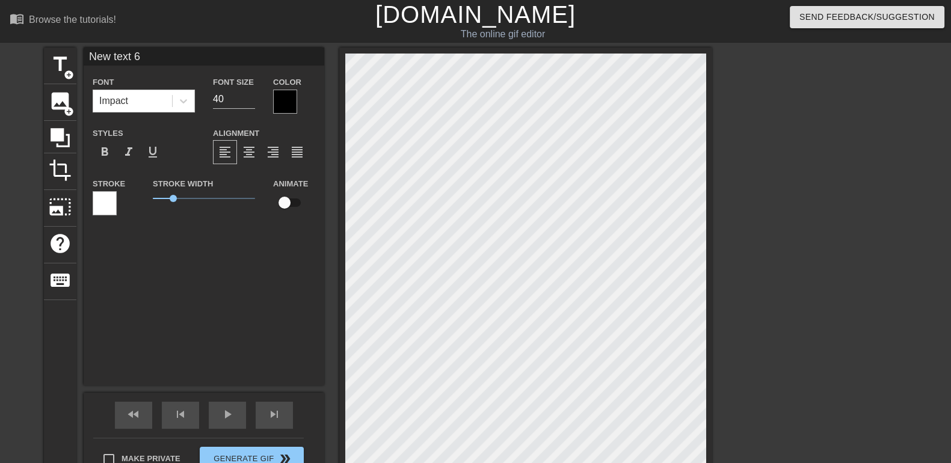
type input "Chatting into Chewy to ask for a discount"
type input "17"
